Goal: Find specific page/section: Find specific page/section

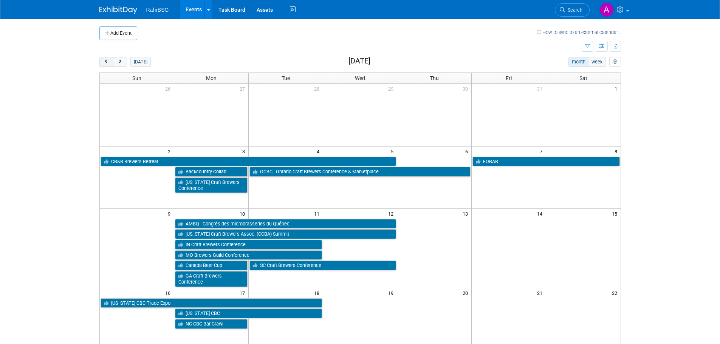
click at [101, 63] on button "prev" at bounding box center [106, 62] width 14 height 10
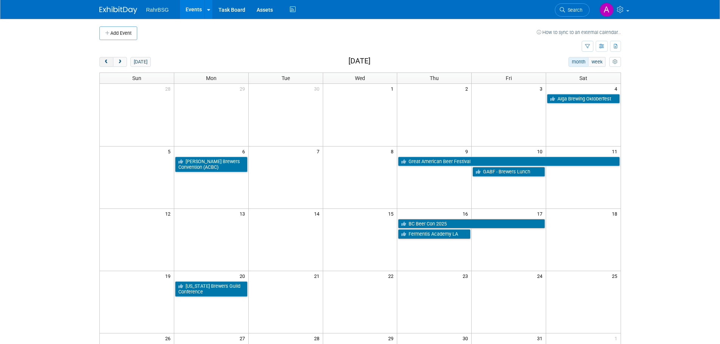
click at [101, 63] on button "prev" at bounding box center [106, 62] width 14 height 10
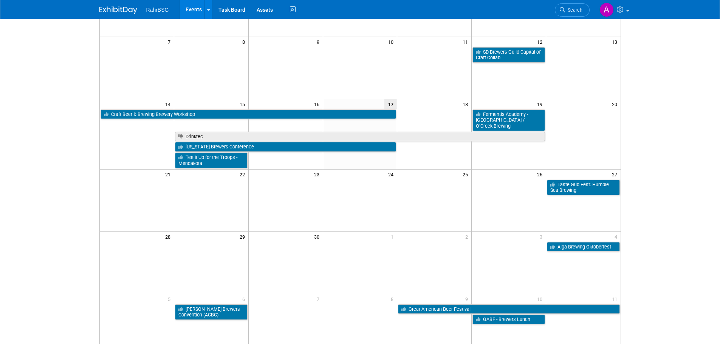
scroll to position [113, 0]
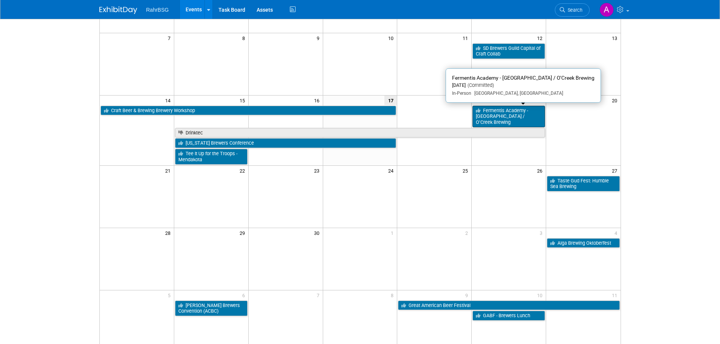
click at [506, 114] on link "Fermentis Academy - [GEOGRAPHIC_DATA] / O’Creek Brewing" at bounding box center [508, 117] width 73 height 22
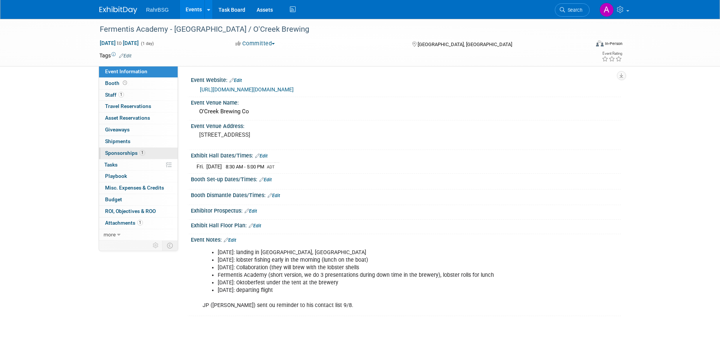
click at [123, 151] on span "Sponsorships 1" at bounding box center [125, 153] width 40 height 6
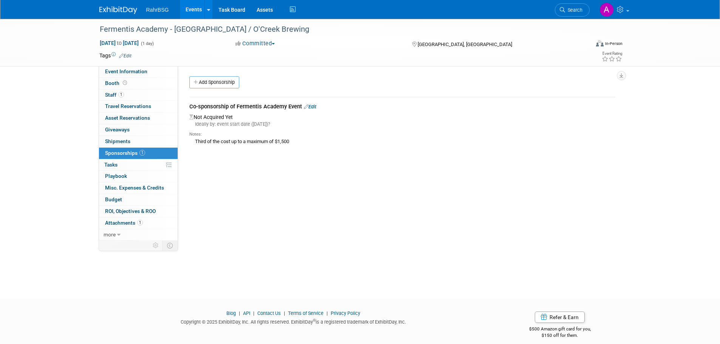
click at [17, 119] on div "Fermentis Academy - Moncton / O'Creek Brewing Sep 19, 2025 to Sep 19, 2025 (1 d…" at bounding box center [360, 152] width 720 height 266
